Goal: Entertainment & Leisure: Consume media (video, audio)

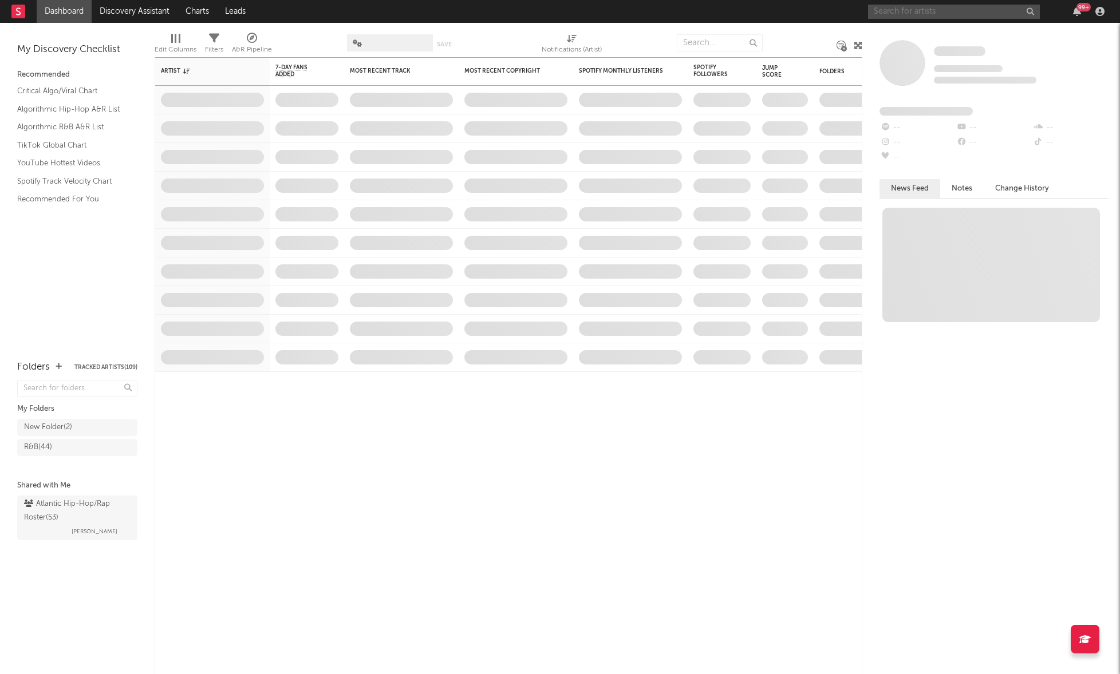
click at [951, 8] on input "text" at bounding box center [954, 12] width 172 height 14
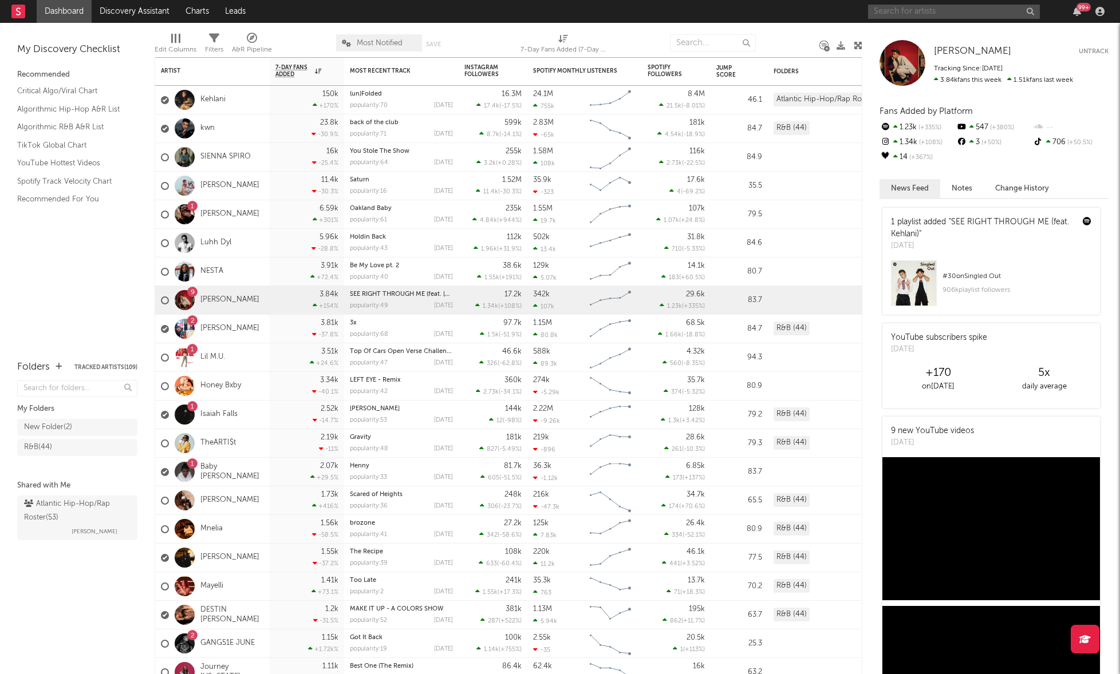
click at [946, 12] on input "text" at bounding box center [954, 12] width 172 height 14
type input "f"
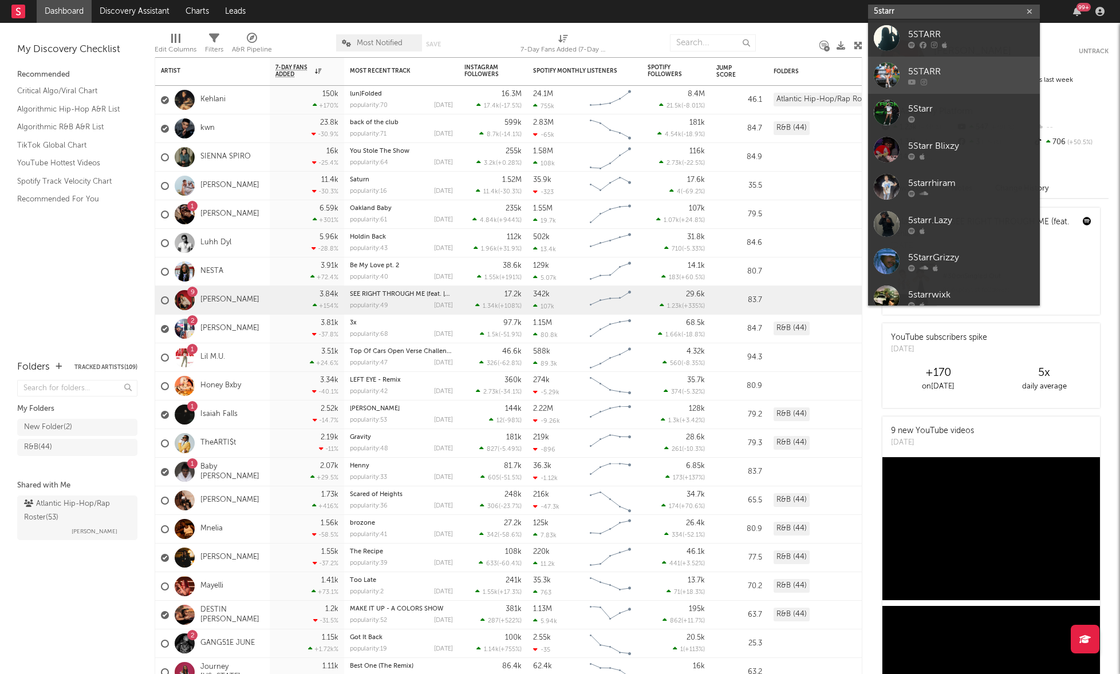
type input "5starr"
click at [968, 66] on div "5STARR" at bounding box center [971, 72] width 126 height 14
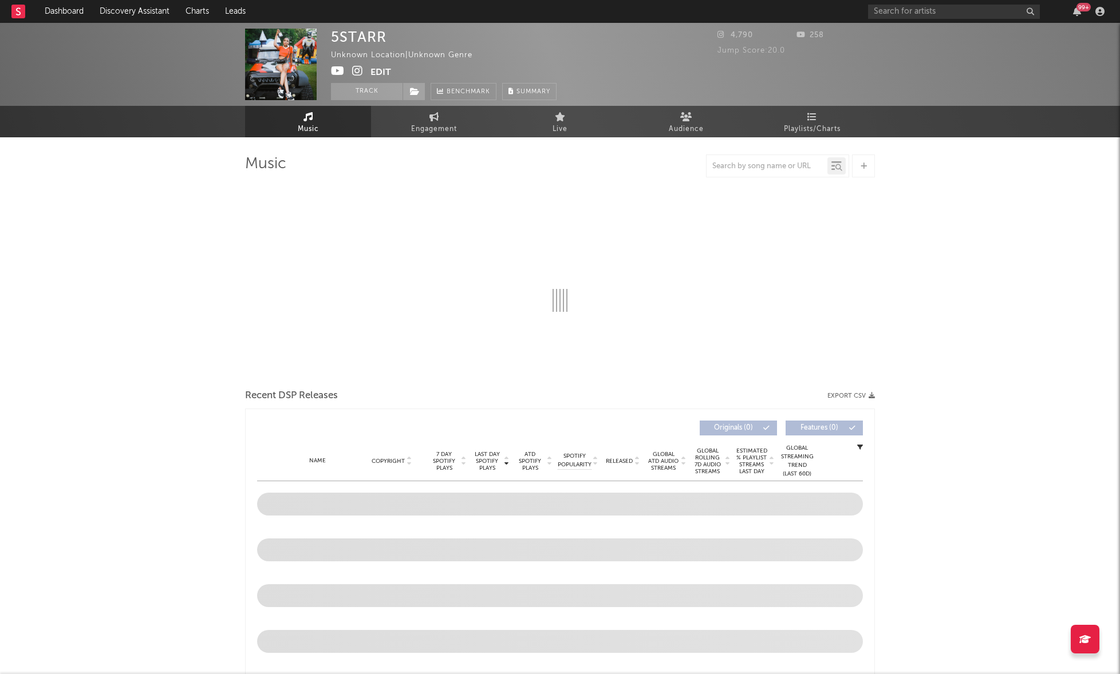
select select "1w"
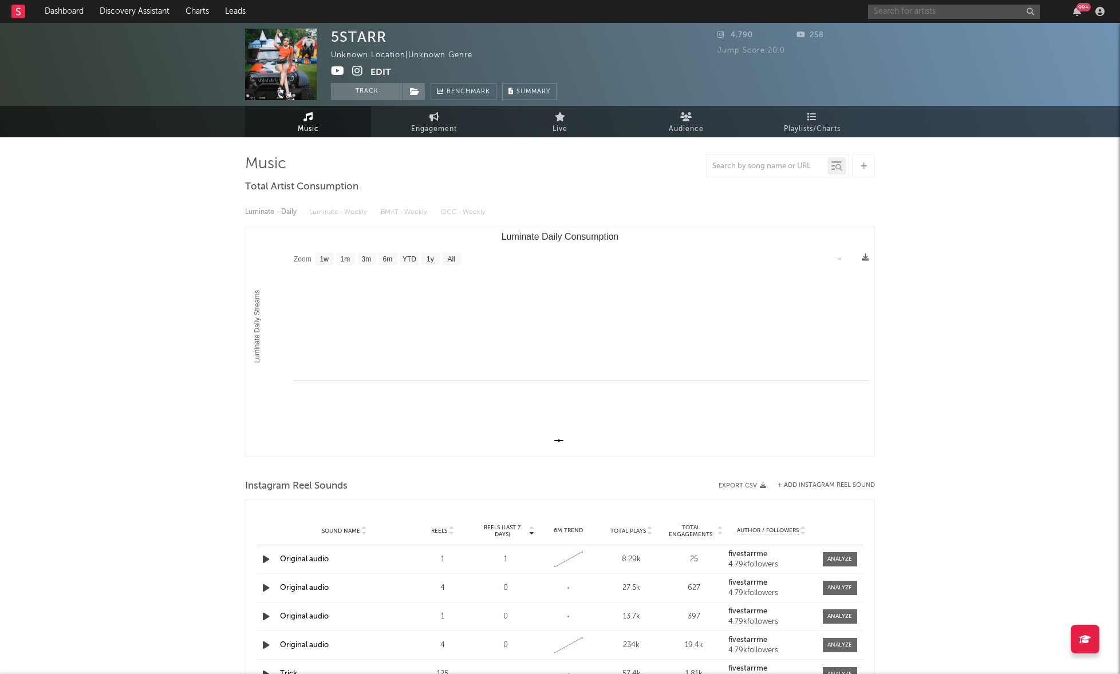
click at [901, 16] on input "text" at bounding box center [954, 12] width 172 height 14
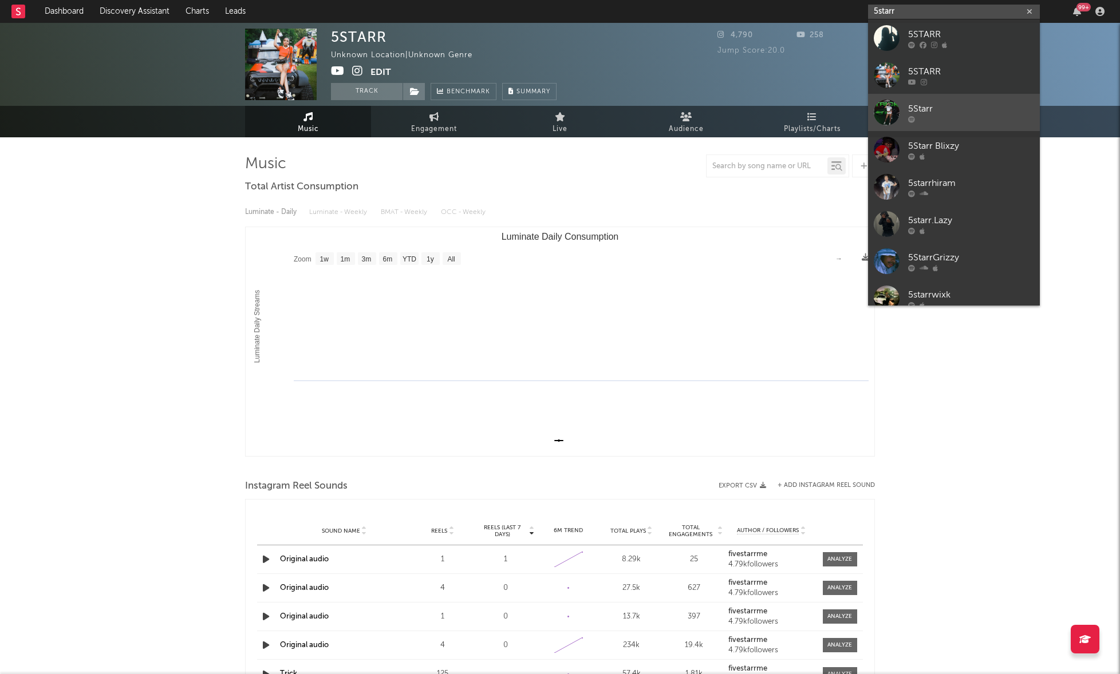
type input "5starr"
click at [983, 108] on div "5Starr" at bounding box center [971, 109] width 126 height 14
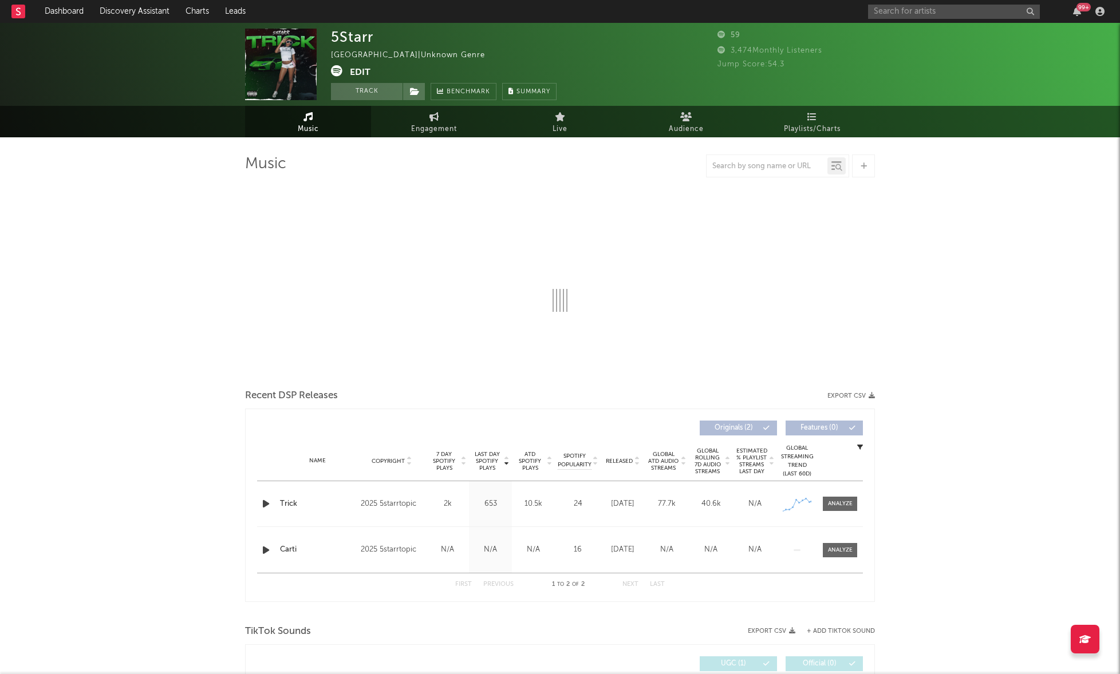
select select "1w"
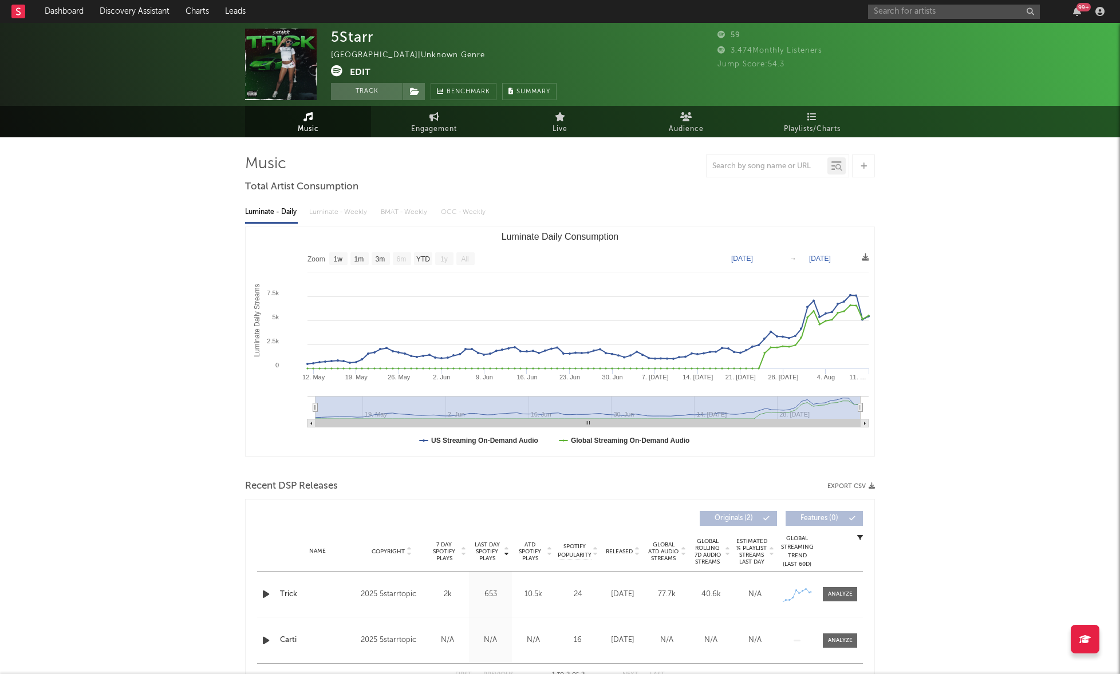
click at [262, 593] on icon "button" at bounding box center [266, 594] width 12 height 14
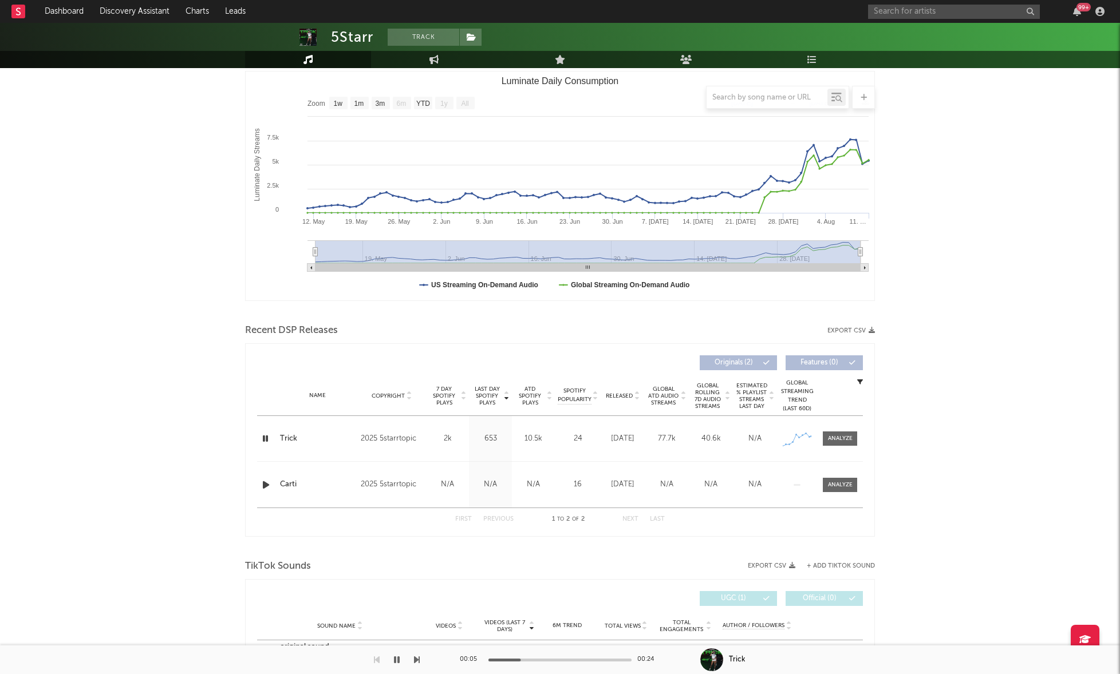
scroll to position [234, 0]
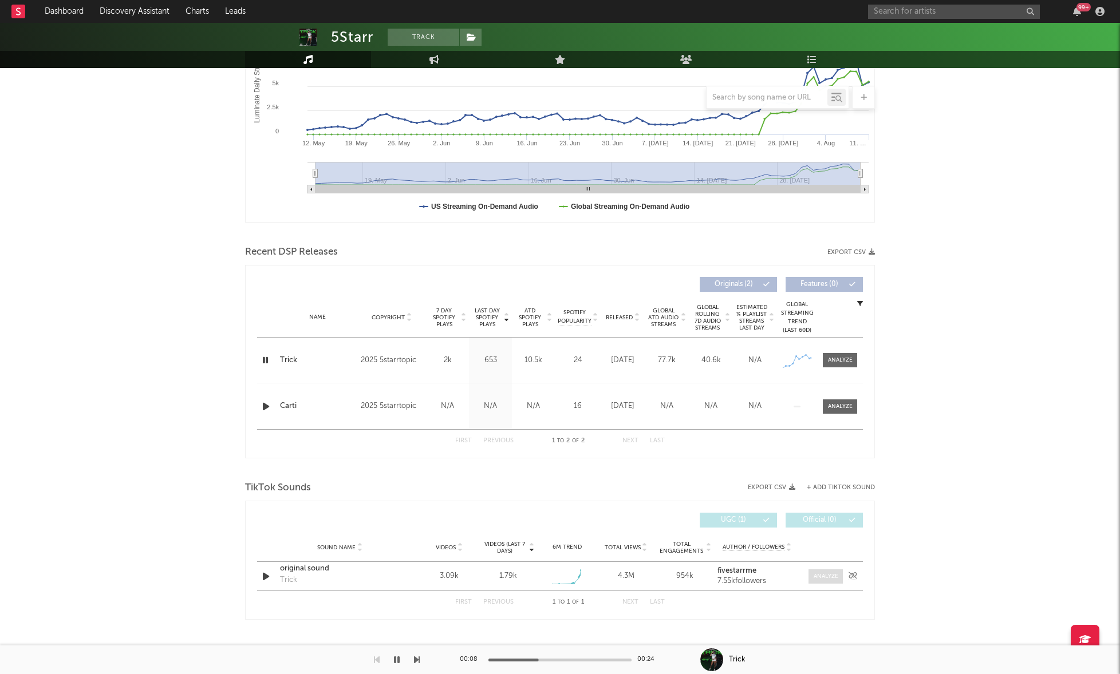
click at [825, 576] on div at bounding box center [825, 576] width 25 height 9
select select "1w"
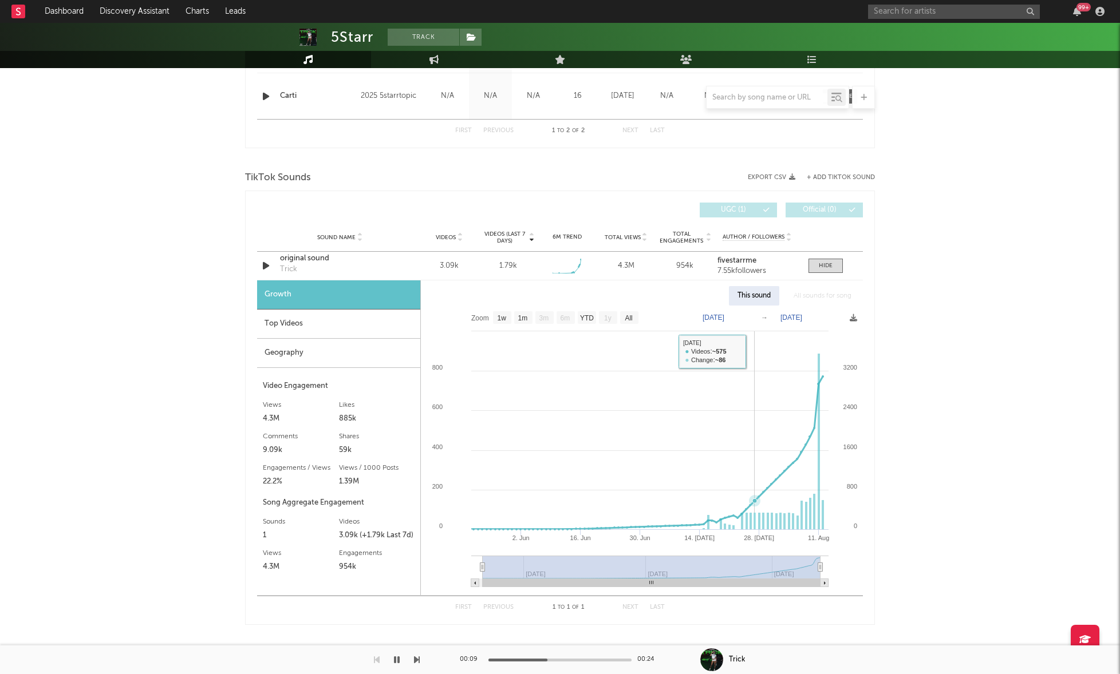
scroll to position [548, 0]
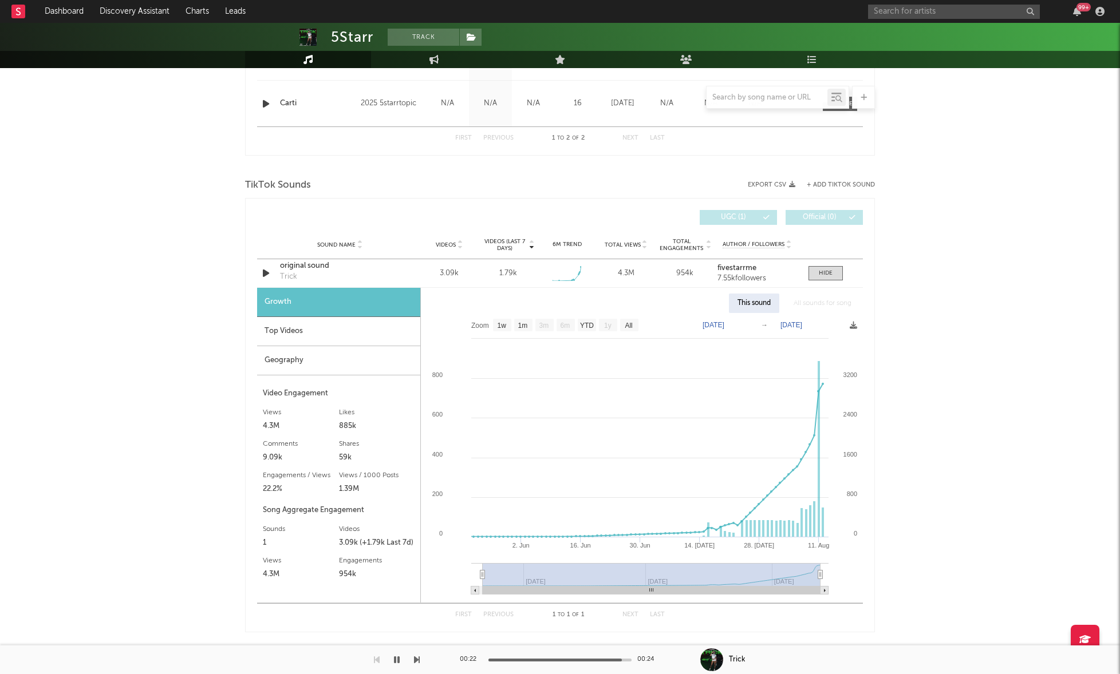
click at [1046, 267] on div "5Starr Track [GEOGRAPHIC_DATA] | Unknown Genre Edit Track Benchmark Summary 59 …" at bounding box center [560, 86] width 1120 height 1201
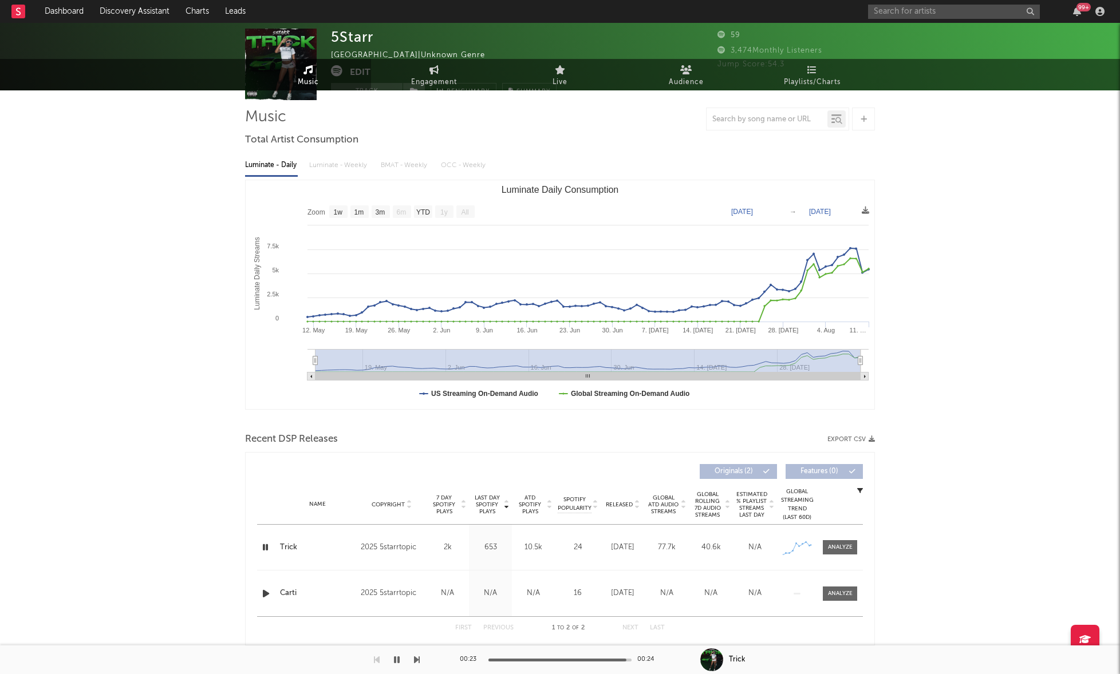
scroll to position [0, 0]
